Goal: Task Accomplishment & Management: Manage account settings

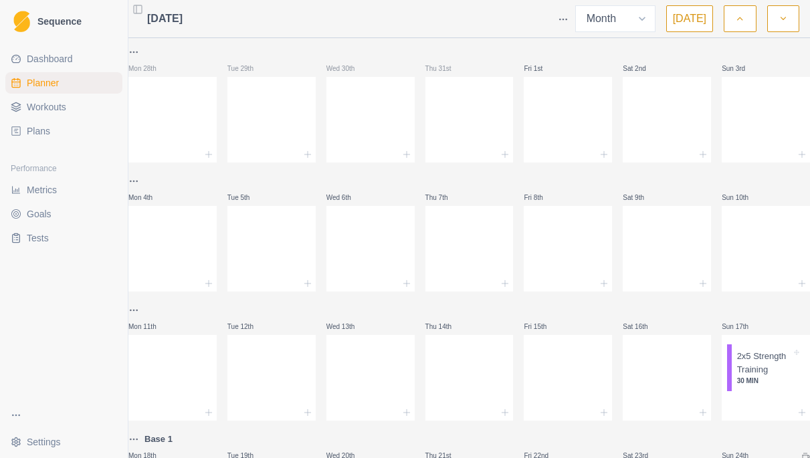
select select "month"
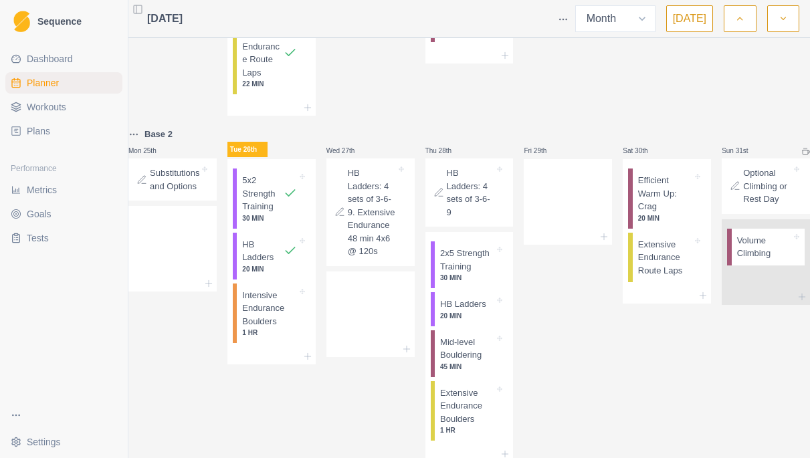
scroll to position [708, 0]
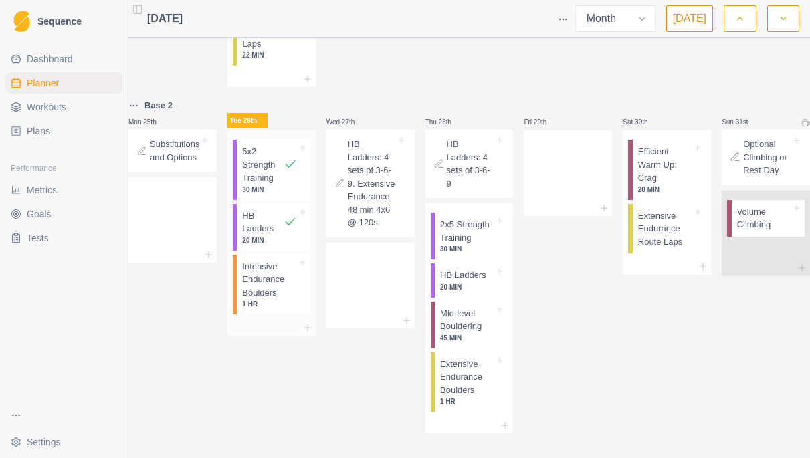
click at [272, 300] on p "Intensive Endurance Boulders" at bounding box center [269, 279] width 54 height 39
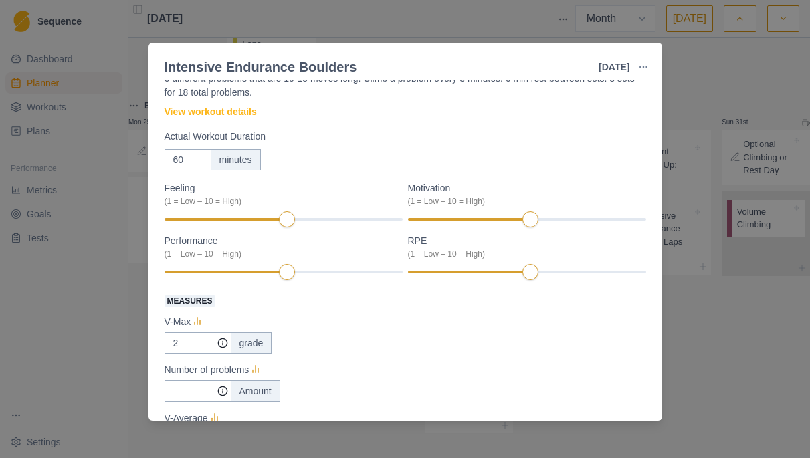
scroll to position [66, 0]
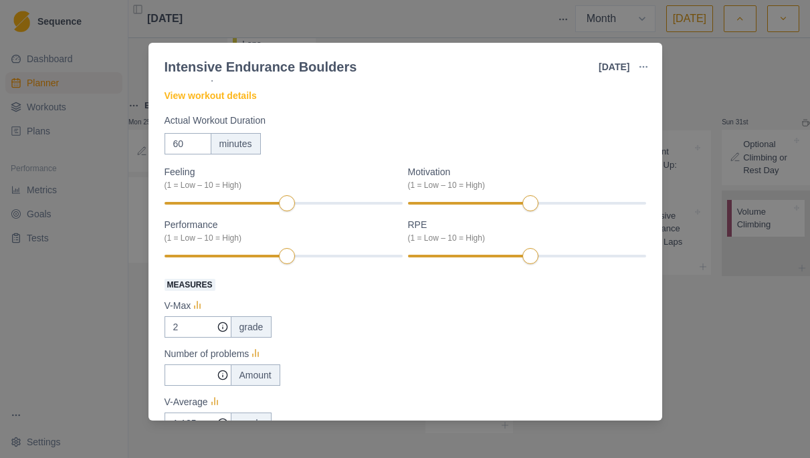
click at [375, 311] on div "V-Max" at bounding box center [406, 306] width 482 height 16
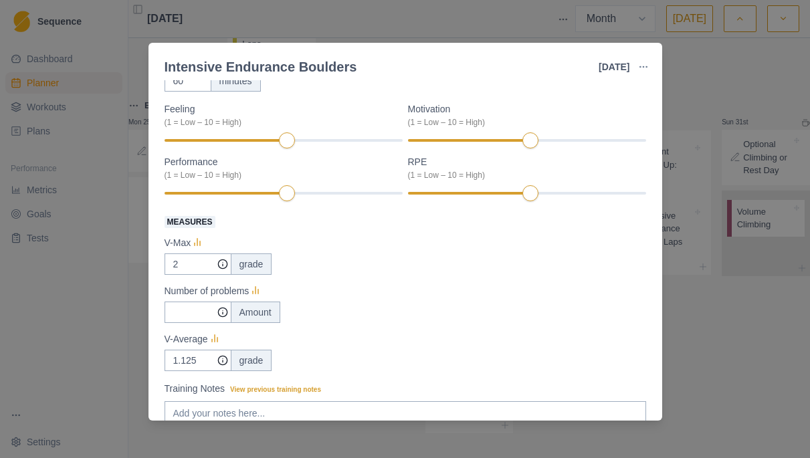
scroll to position [130, 0]
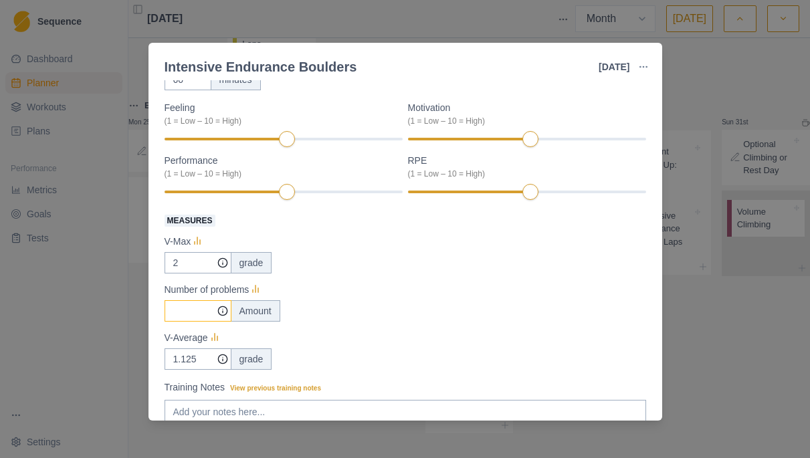
click at [197, 274] on input "Measures" at bounding box center [198, 262] width 67 height 21
click at [204, 241] on icon at bounding box center [197, 241] width 13 height 13
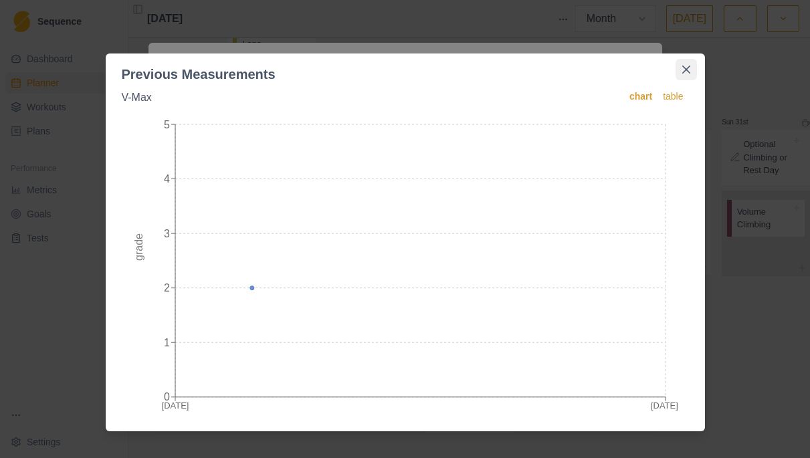
click at [690, 69] on icon "Close" at bounding box center [686, 70] width 8 height 8
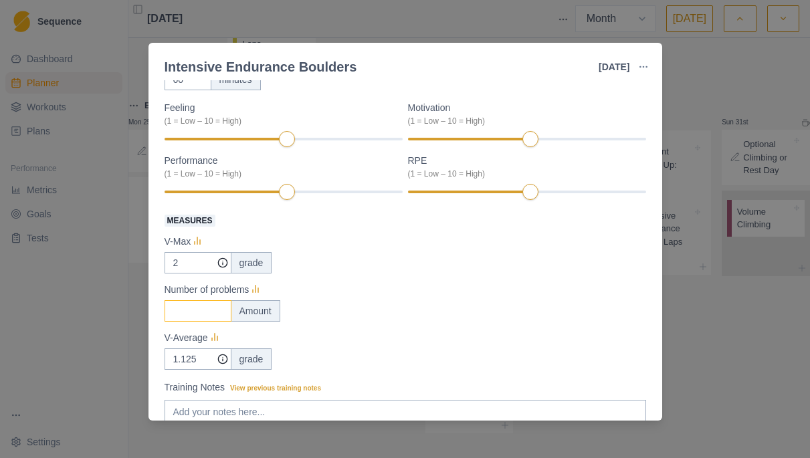
click at [191, 315] on input "Measures" at bounding box center [198, 310] width 67 height 21
type input "18"
click at [215, 336] on line at bounding box center [215, 336] width 0 height 7
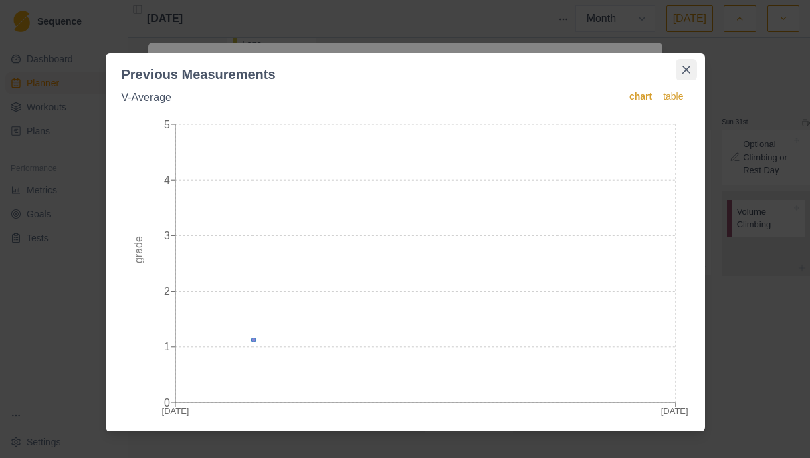
click at [696, 72] on button "Close" at bounding box center [686, 69] width 21 height 21
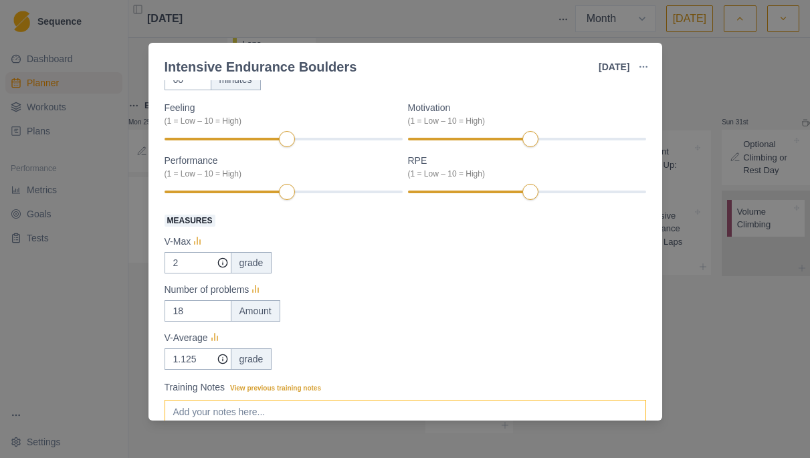
click at [189, 410] on textarea "Training Notes View previous training notes" at bounding box center [406, 427] width 482 height 54
type textarea "calculating v-average as sum of all the vgrades for session, divided by"
click at [97, 264] on div "Intensive Endurance Boulders [DATE] Link To Goal View Workout Metrics Edit Orig…" at bounding box center [405, 229] width 810 height 458
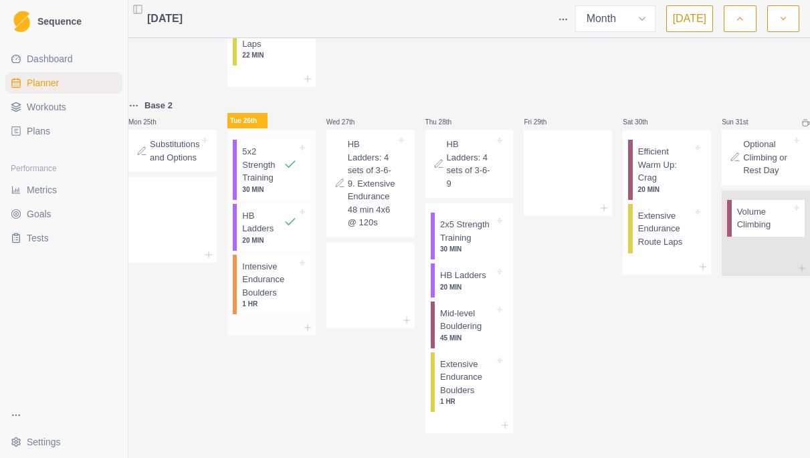
click at [287, 300] on p "Intensive Endurance Boulders" at bounding box center [269, 279] width 54 height 39
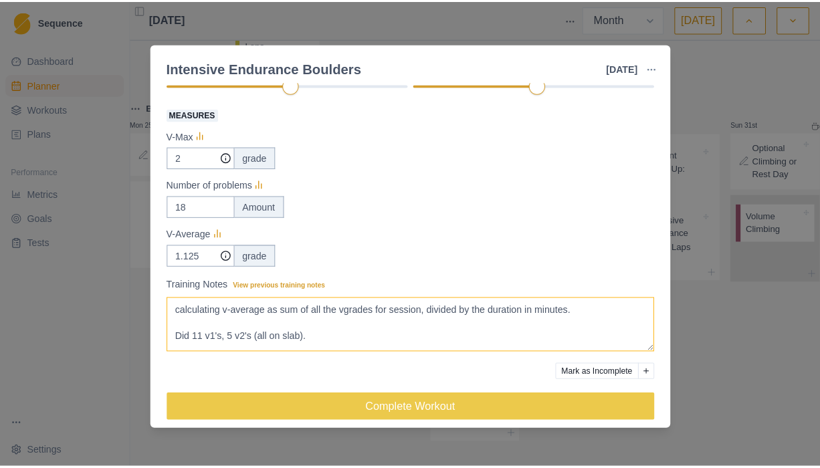
scroll to position [239, 0]
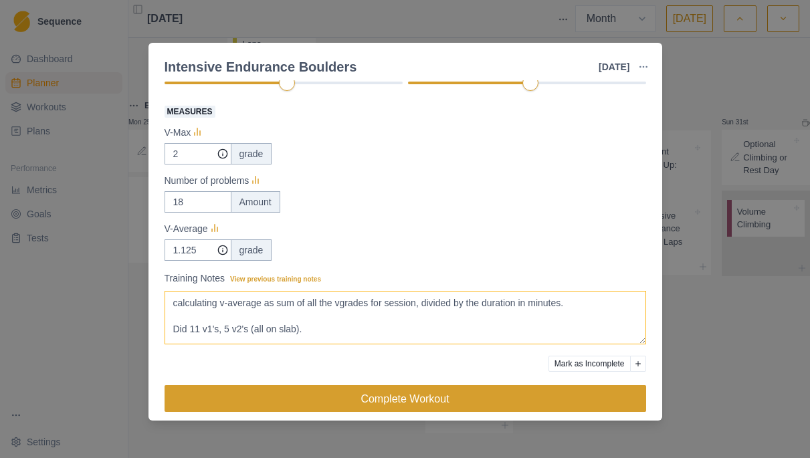
type textarea "calculating v-average as sum of all the vgrades for session, divided by the dur…"
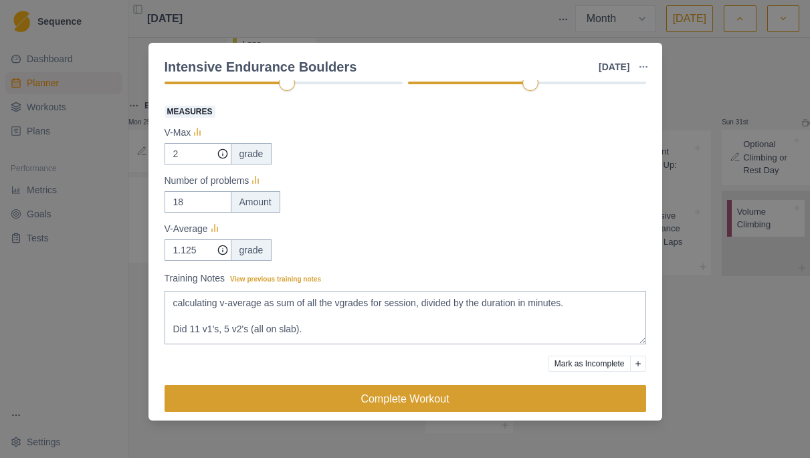
click at [399, 398] on button "Complete Workout" at bounding box center [406, 398] width 482 height 27
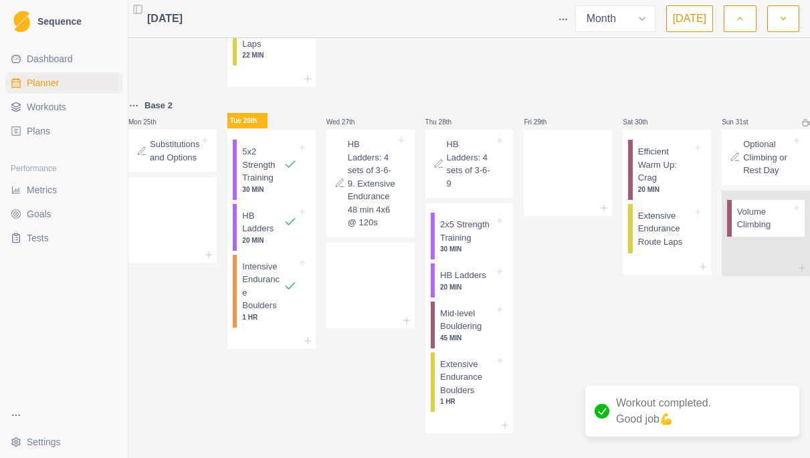
click at [36, 104] on span "Workouts" at bounding box center [46, 106] width 39 height 13
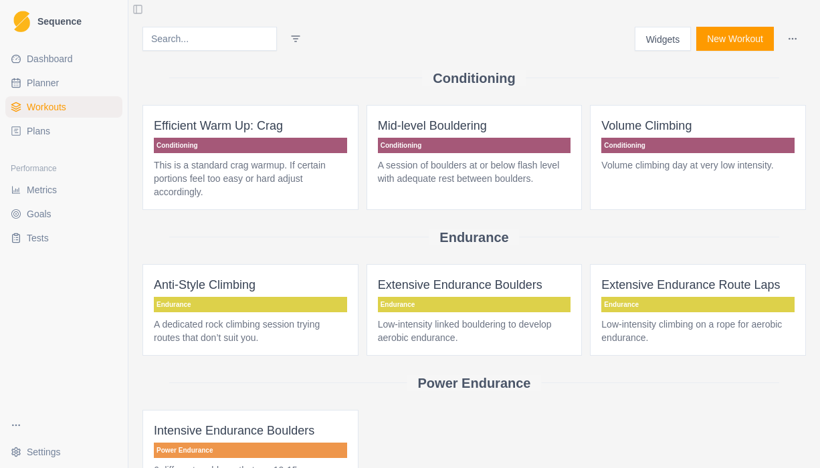
click at [258, 418] on span "Intensive Endurance Boulders Power Endurance 6 different problems that are 10-1…" at bounding box center [250, 469] width 216 height 118
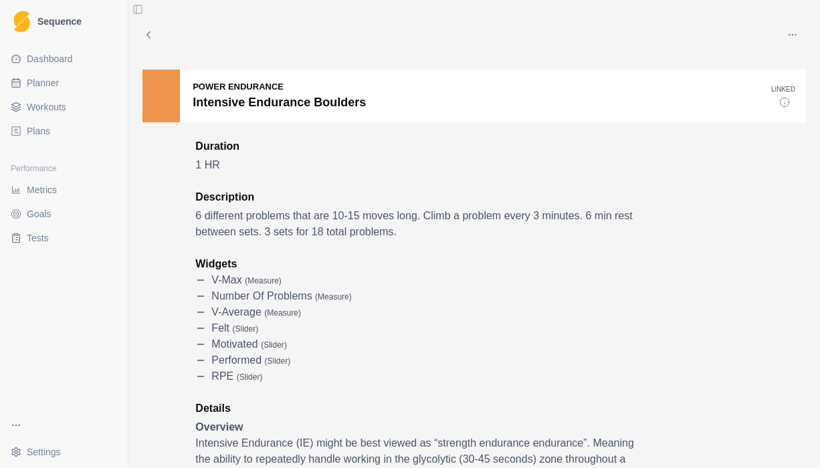
click at [38, 199] on link "Metrics" at bounding box center [63, 189] width 117 height 21
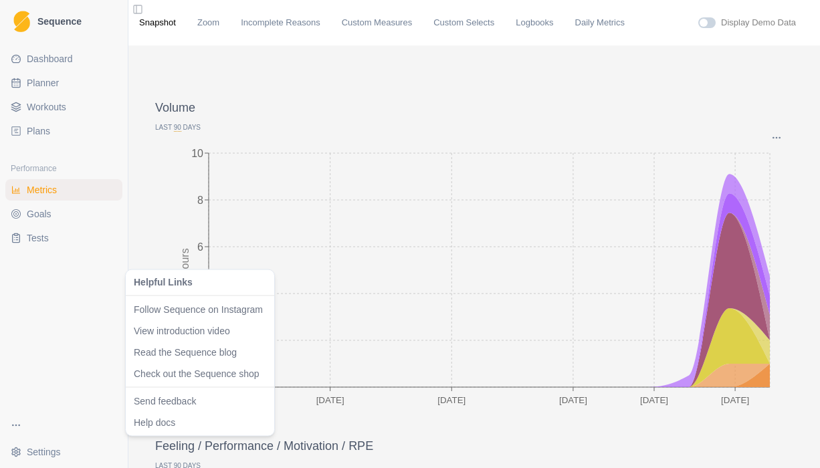
click at [17, 422] on html "Sequence Dashboard Planner Workouts Plans Performance Metrics Goals Tests Setti…" at bounding box center [410, 234] width 820 height 468
click at [159, 419] on link "Help docs" at bounding box center [200, 421] width 132 height 13
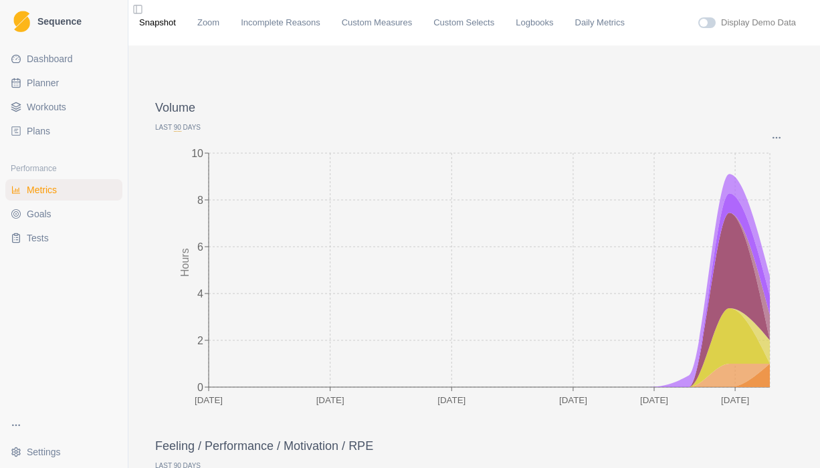
click at [29, 422] on html "Sequence Dashboard Planner Workouts Plans Performance Metrics Goals Tests Setti…" at bounding box center [410, 234] width 820 height 468
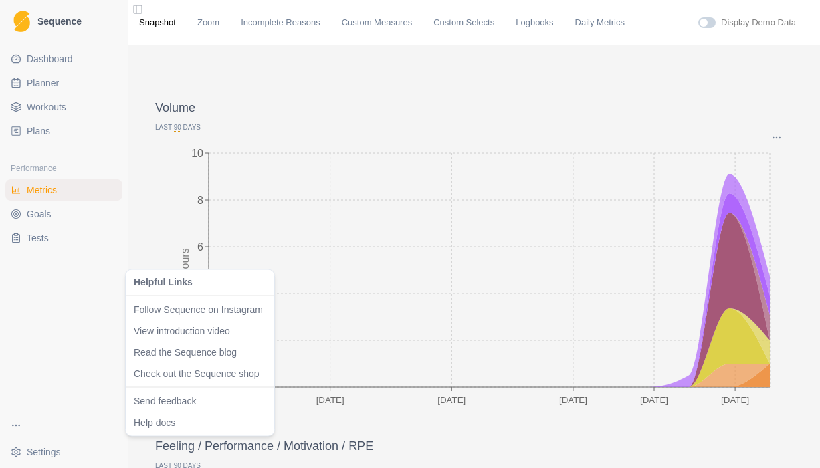
click at [181, 351] on link "Read the Sequence blog" at bounding box center [200, 351] width 132 height 13
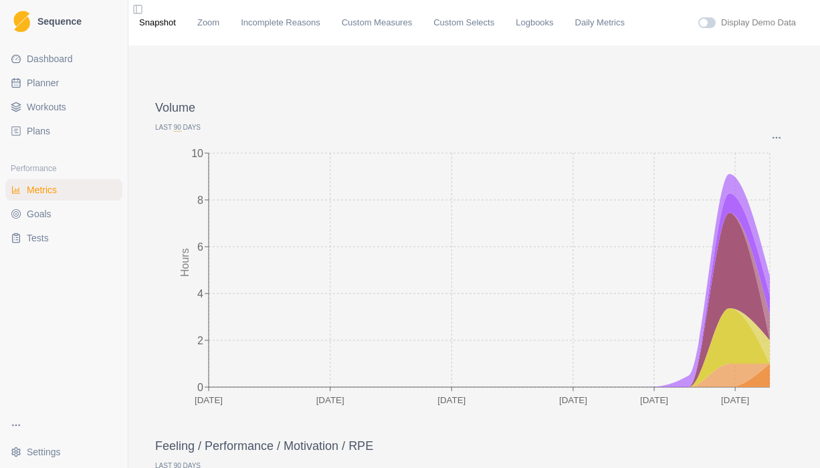
click at [37, 112] on span "Workouts" at bounding box center [46, 106] width 39 height 13
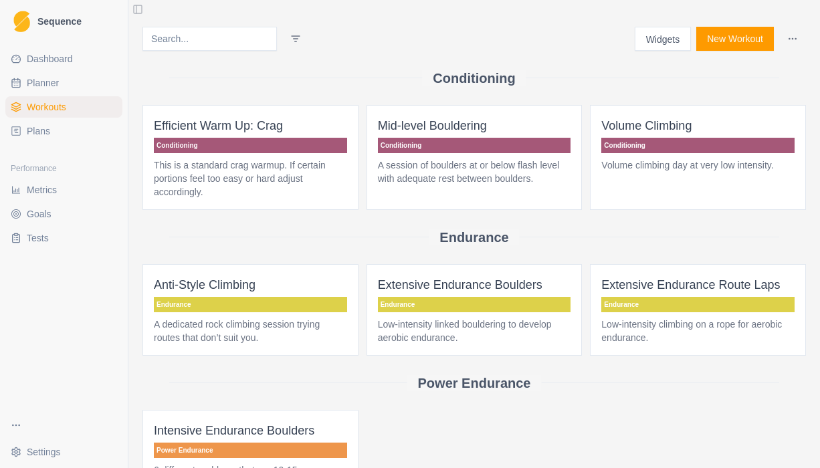
click at [31, 84] on span "Planner" at bounding box center [43, 82] width 32 height 13
select select "month"
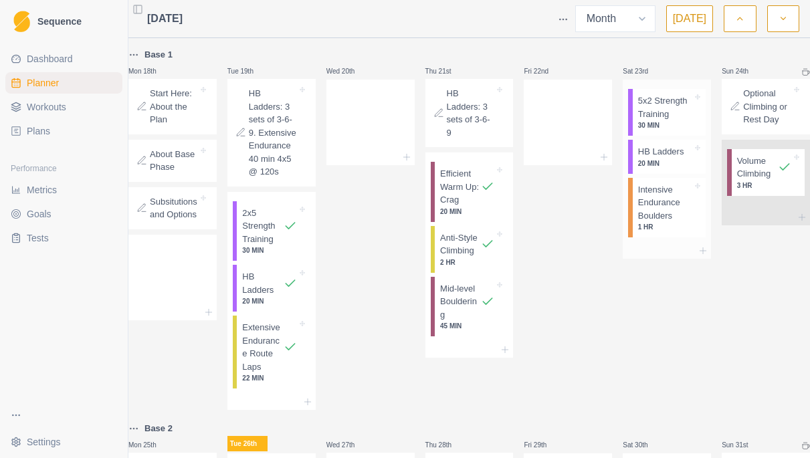
scroll to position [425, 0]
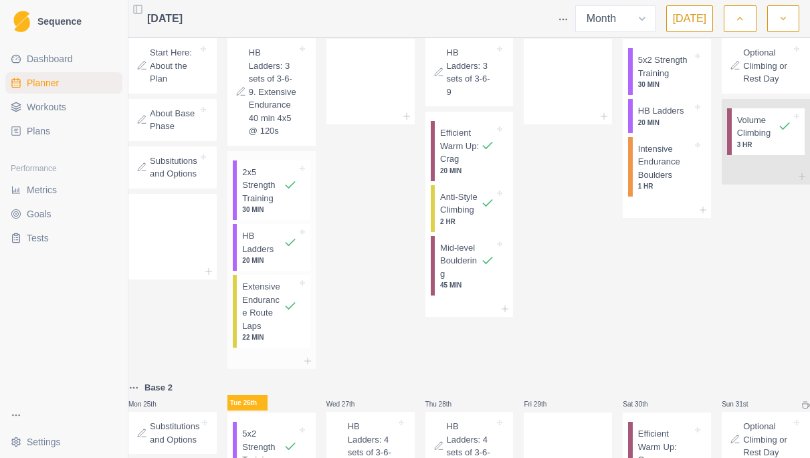
click at [261, 332] on p "Extensive Endurance Route Laps" at bounding box center [262, 306] width 41 height 52
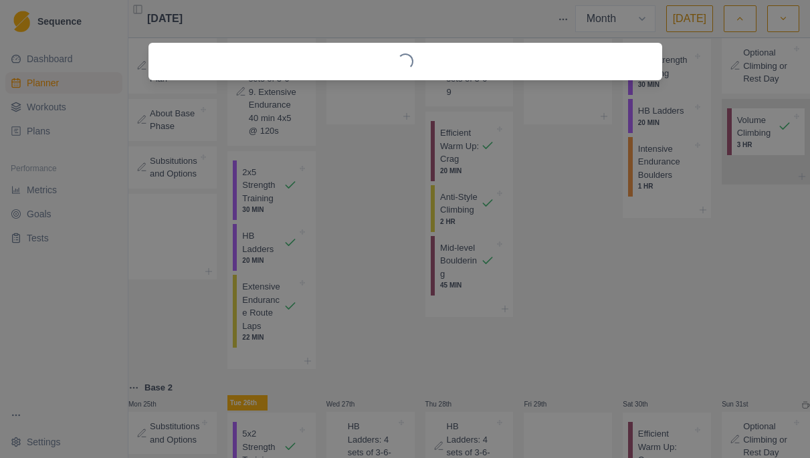
select select "4"
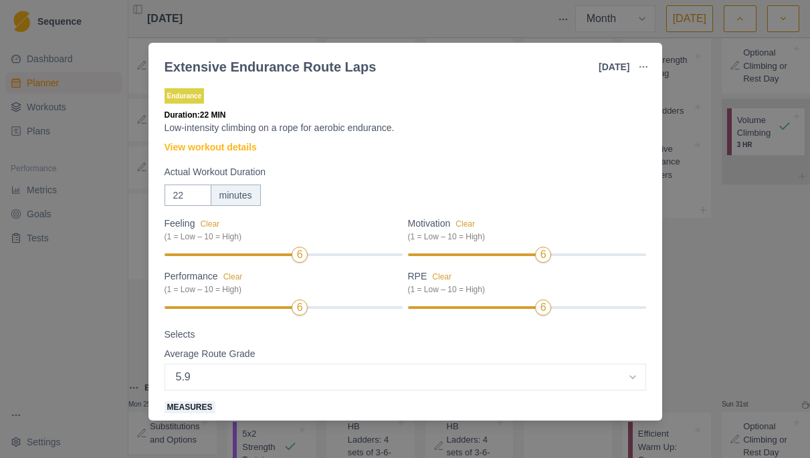
click at [739, 310] on div "Extensive Endurance Route Laps [DATE] Link To Goal View Workout Metrics Edit Or…" at bounding box center [405, 229] width 810 height 458
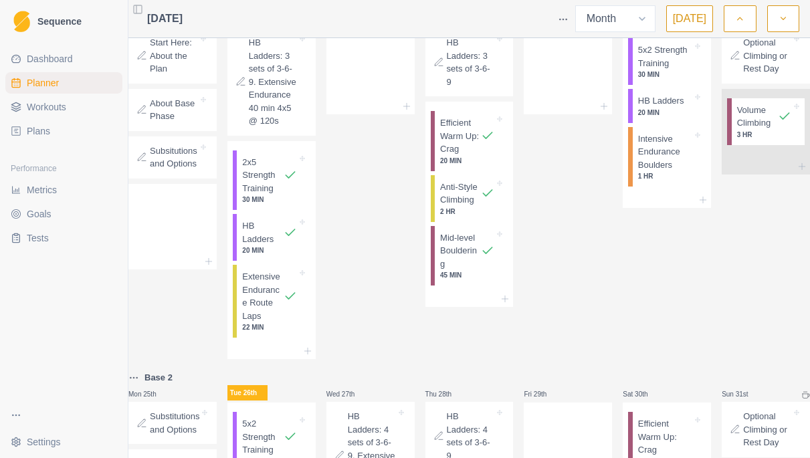
scroll to position [685, 0]
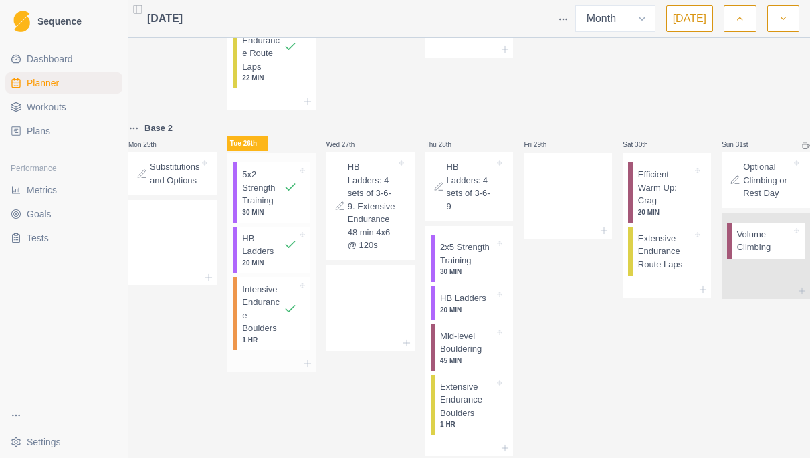
click at [274, 335] on p "Intensive Endurance Boulders" at bounding box center [262, 309] width 41 height 52
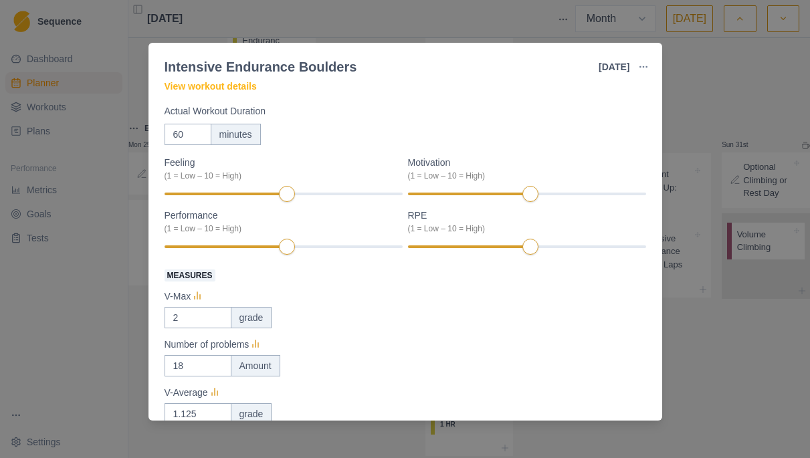
scroll to position [45, 0]
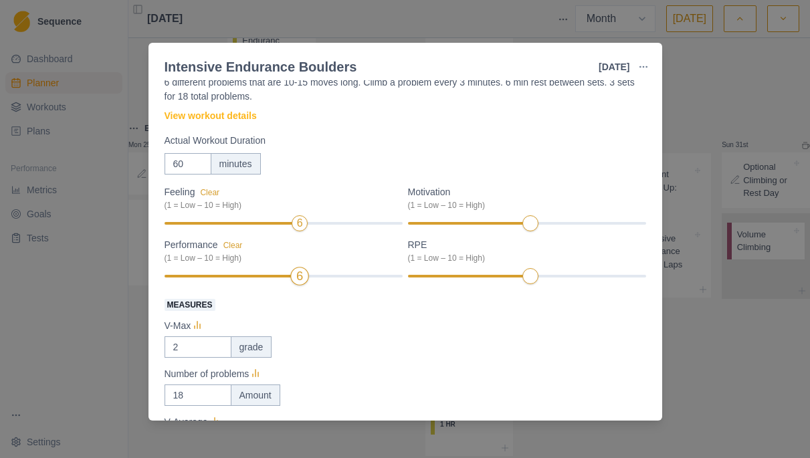
click at [290, 275] on div at bounding box center [231, 276] width 132 height 3
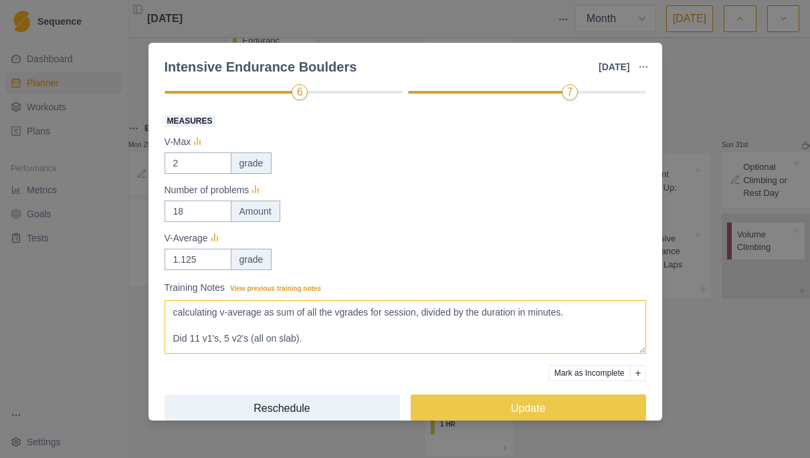
scroll to position [230, 0]
click at [395, 338] on textarea "calculating v-average as sum of all the vgrades for session, divided by the dur…" at bounding box center [406, 327] width 482 height 54
type textarea "calculating v-average as sum of all the vgrades for session, divided by the dur…"
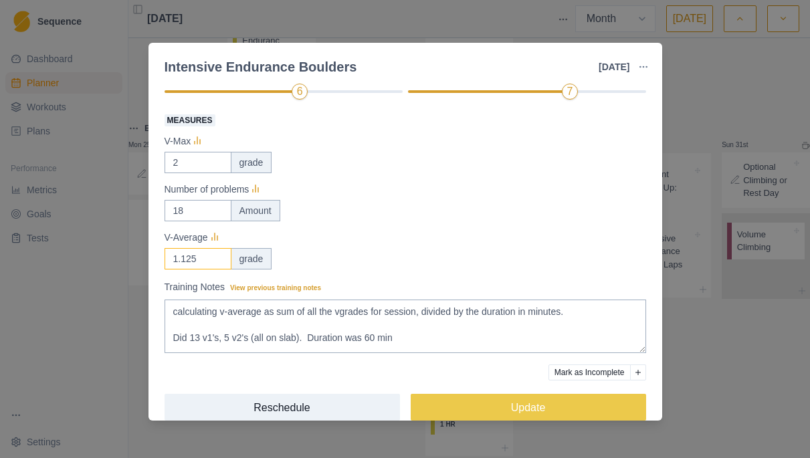
click at [213, 173] on input "1.125" at bounding box center [198, 162] width 67 height 21
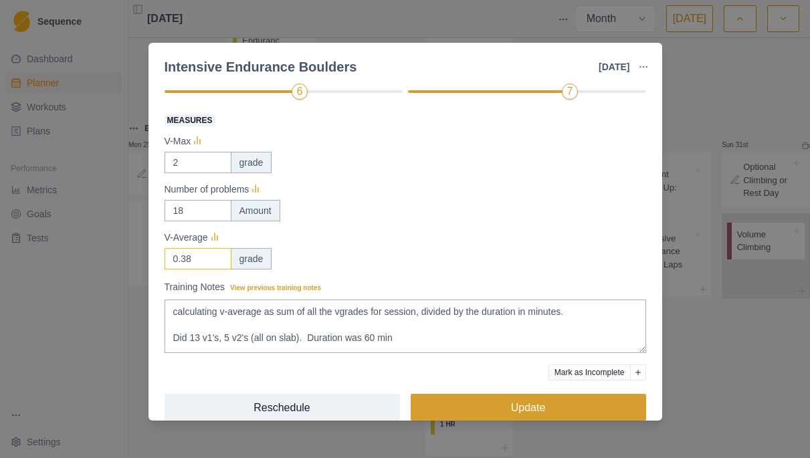
type input "0.38"
click at [508, 399] on button "Update" at bounding box center [528, 407] width 235 height 27
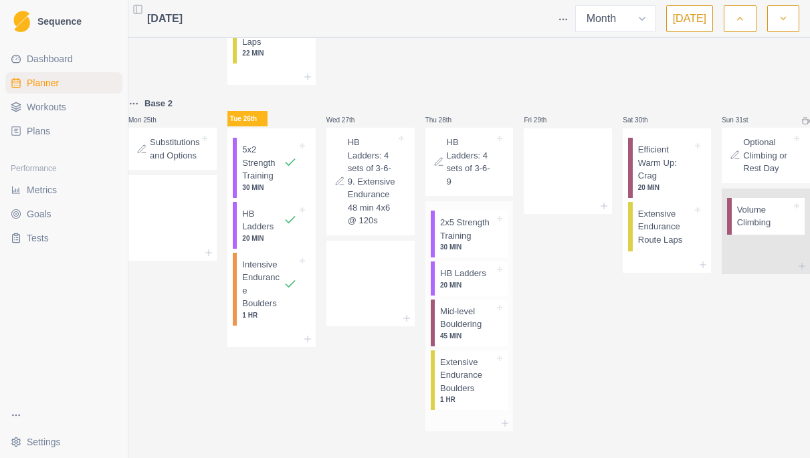
scroll to position [10, 0]
